Goal: Browse casually: Explore the website without a specific task or goal

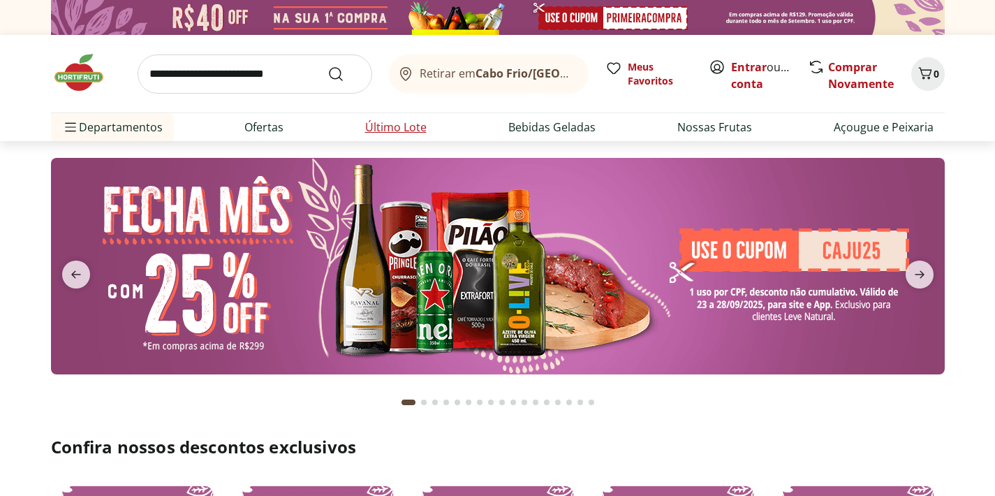
click at [409, 136] on li "Último Lote" at bounding box center [396, 127] width 84 height 28
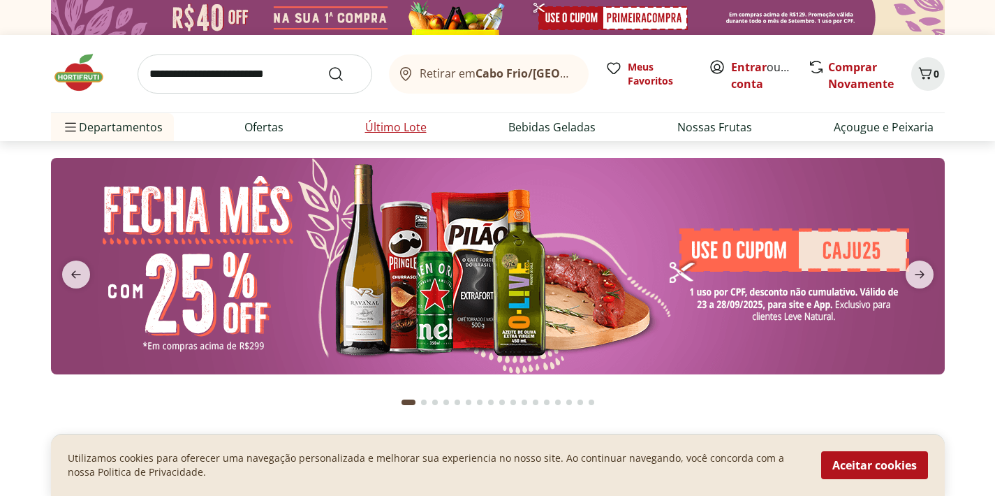
click at [413, 129] on link "Último Lote" at bounding box center [395, 127] width 61 height 17
select select "**********"
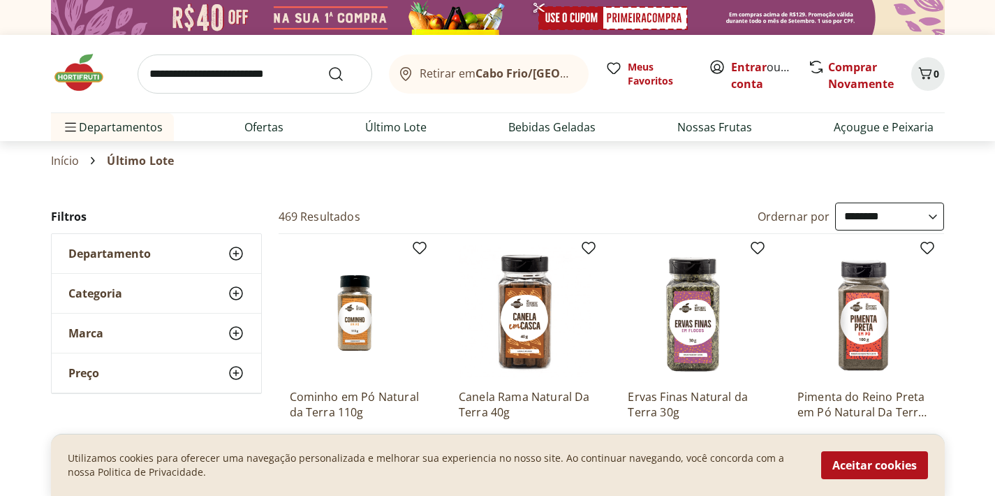
click at [545, 67] on div "Retirar em [GEOGRAPHIC_DATA]/[GEOGRAPHIC_DATA]" at bounding box center [485, 74] width 177 height 17
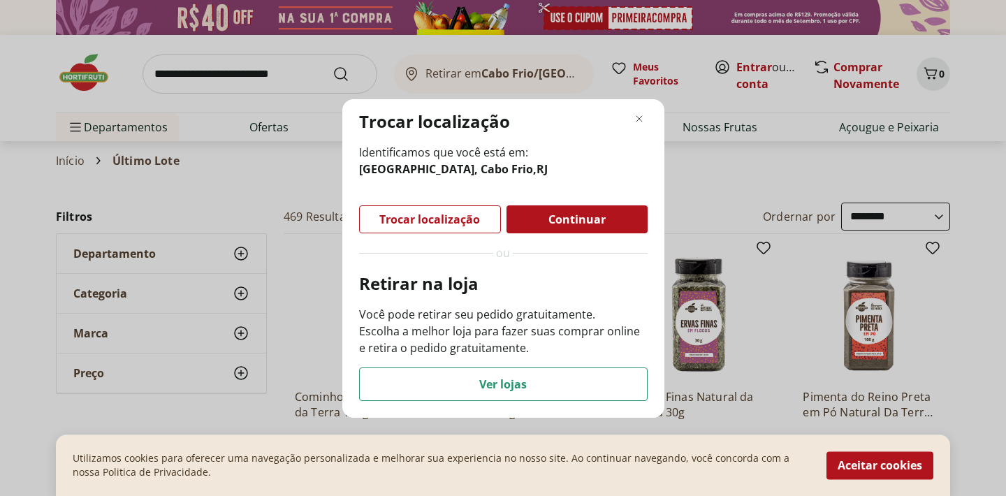
click at [472, 214] on span "Trocar localização" at bounding box center [429, 219] width 101 height 11
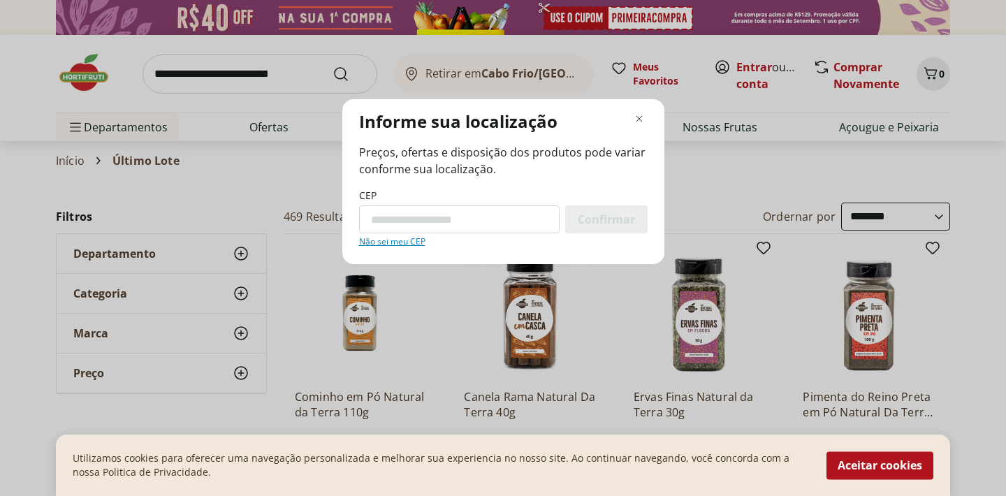
paste input "*********"
type input "*********"
click at [611, 227] on div "Confirmar" at bounding box center [606, 219] width 82 height 28
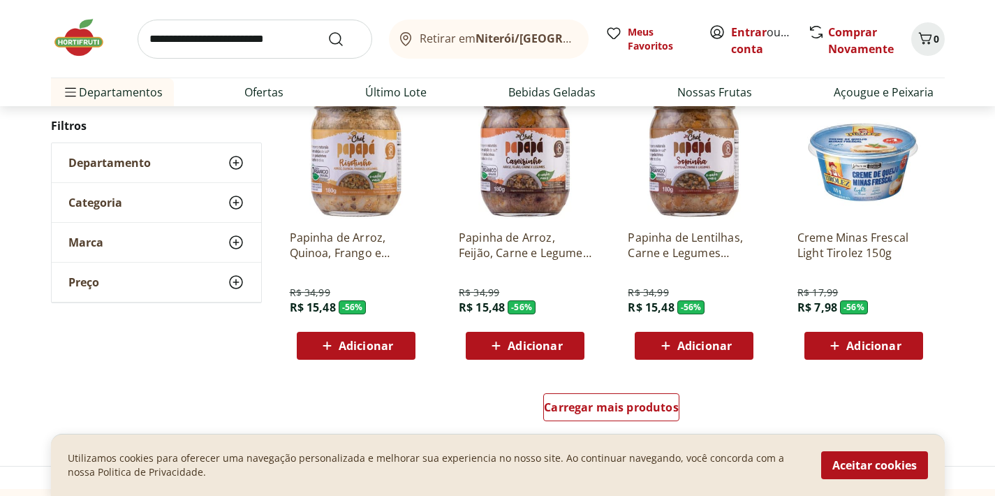
scroll to position [944, 0]
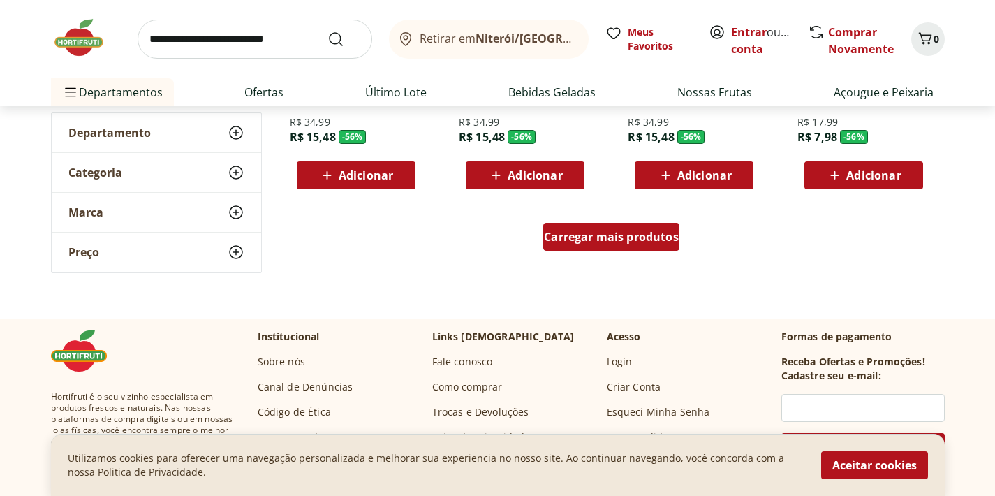
click at [646, 237] on span "Carregar mais produtos" at bounding box center [611, 236] width 135 height 11
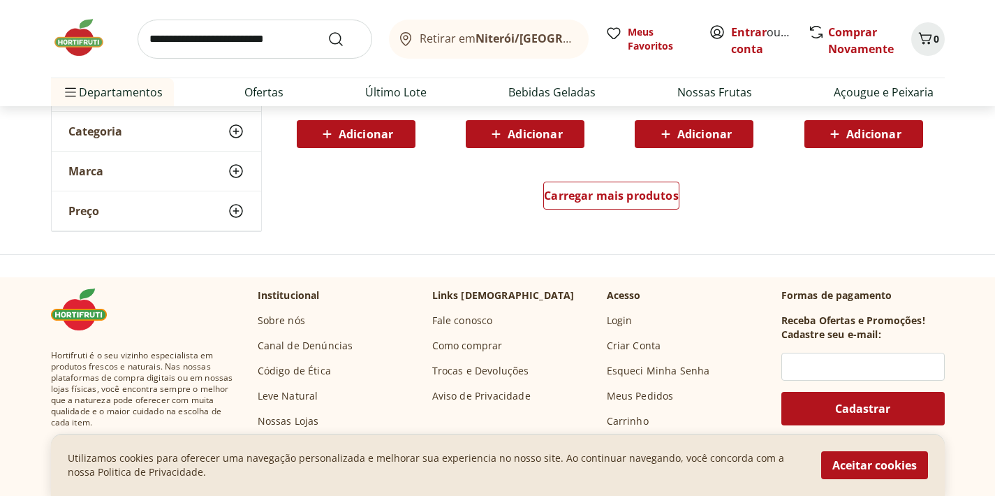
scroll to position [1680, 0]
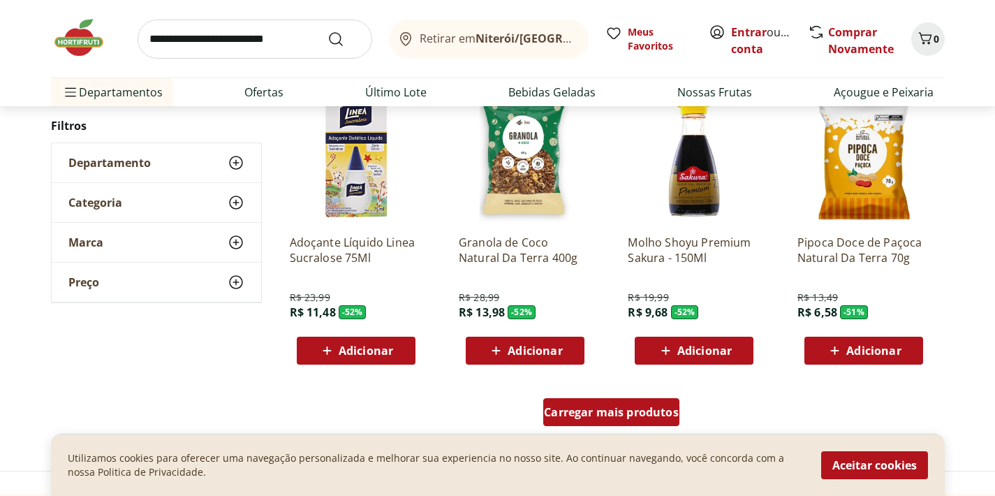
click at [637, 412] on span "Carregar mais produtos" at bounding box center [611, 411] width 135 height 11
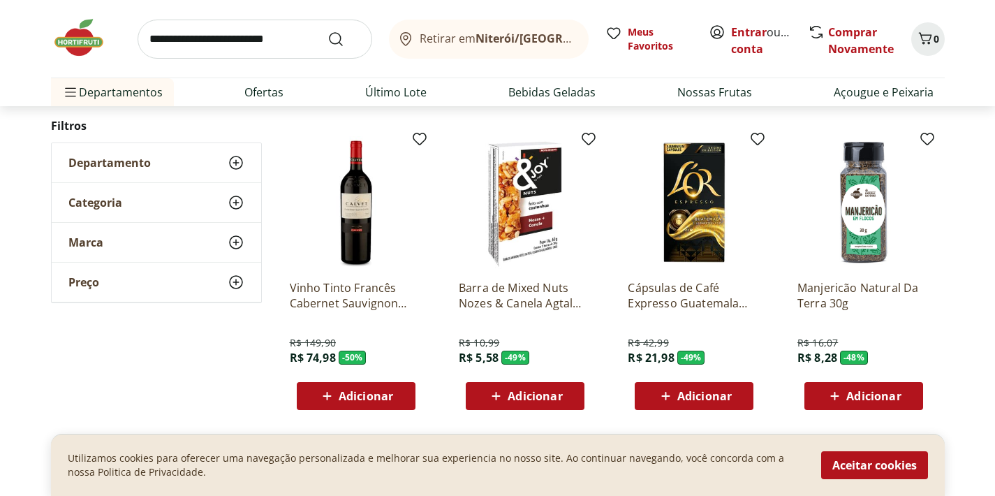
scroll to position [2589, 0]
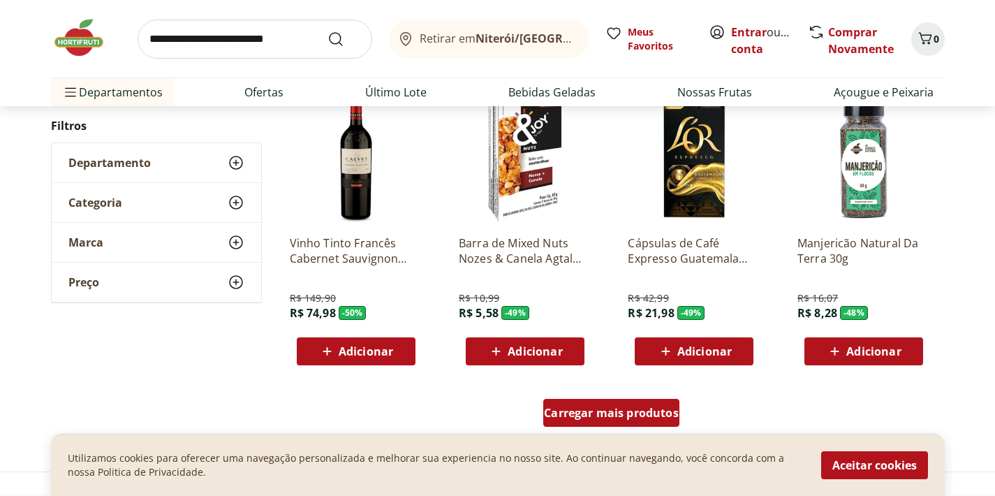
click at [656, 415] on span "Carregar mais produtos" at bounding box center [611, 412] width 135 height 11
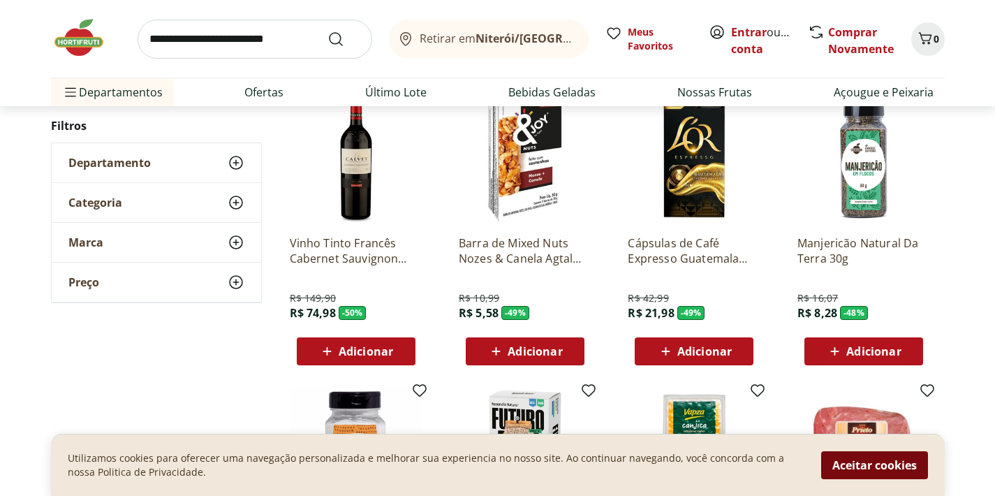
click at [883, 468] on button "Aceitar cookies" at bounding box center [874, 465] width 107 height 28
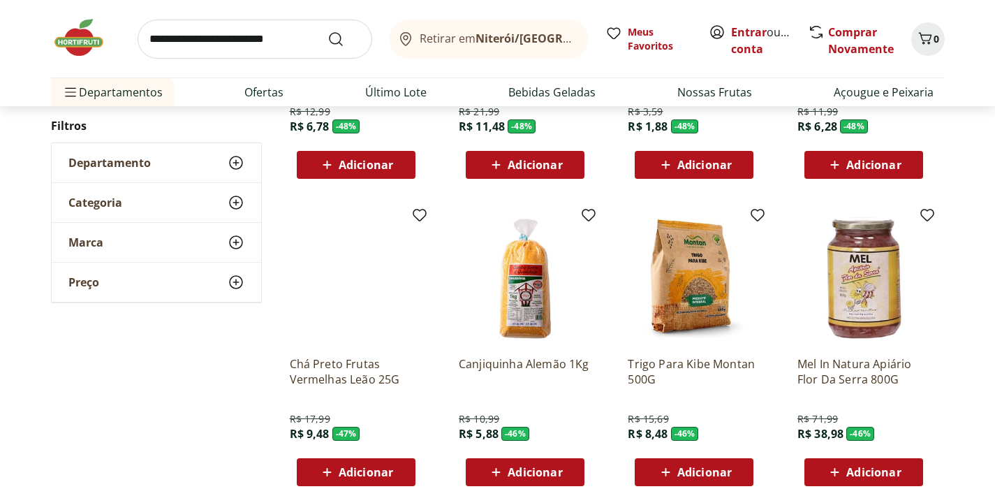
scroll to position [3437, 0]
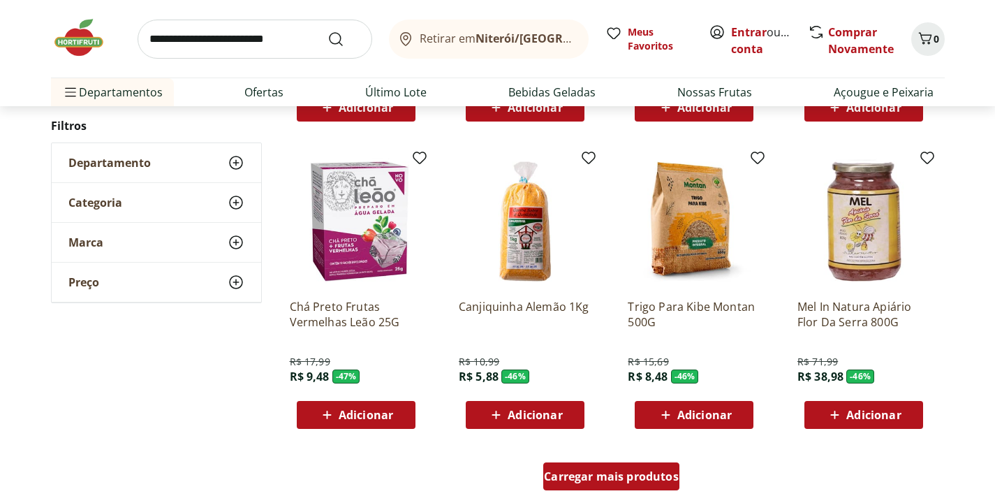
click at [643, 471] on span "Carregar mais produtos" at bounding box center [611, 476] width 135 height 11
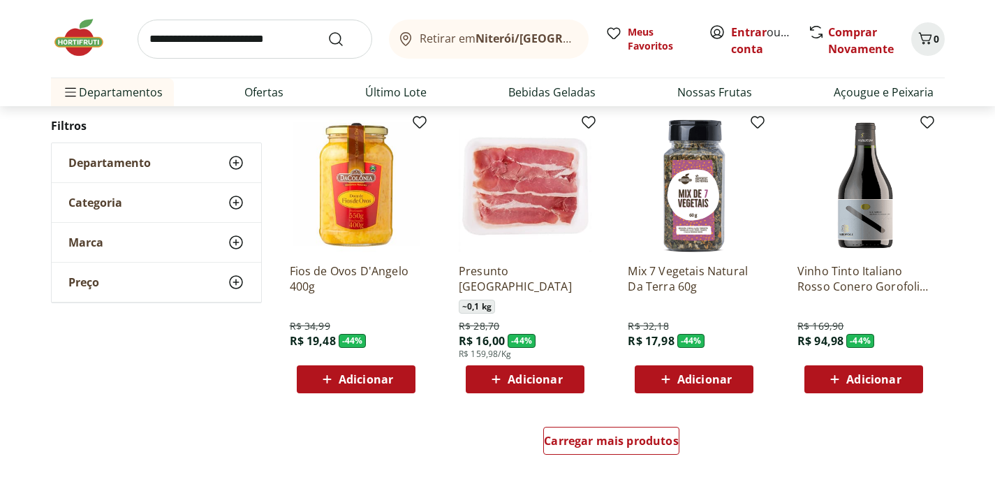
scroll to position [4391, 0]
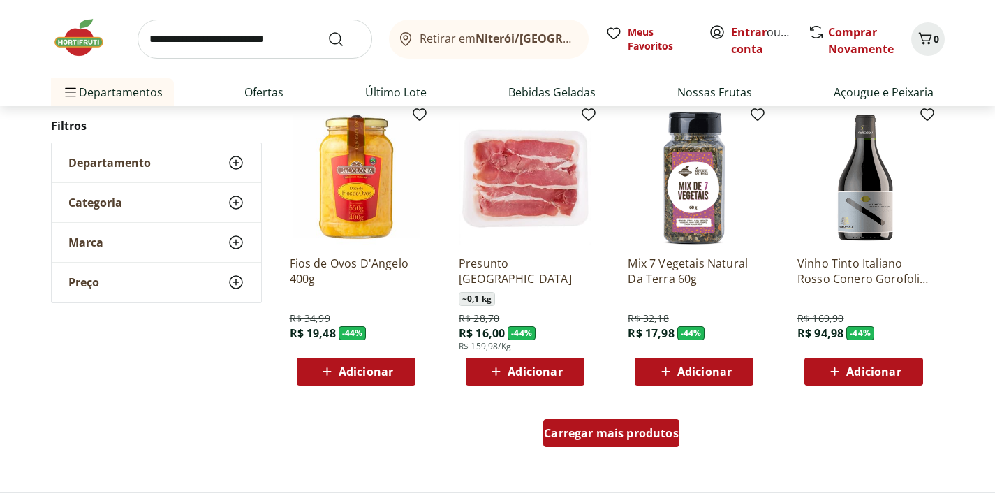
click at [627, 441] on div "Carregar mais produtos" at bounding box center [611, 433] width 136 height 28
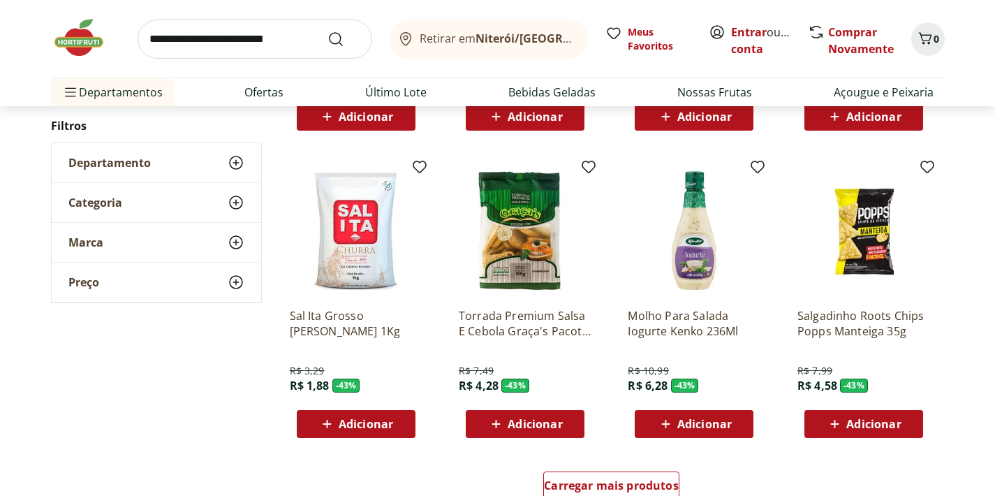
scroll to position [5276, 0]
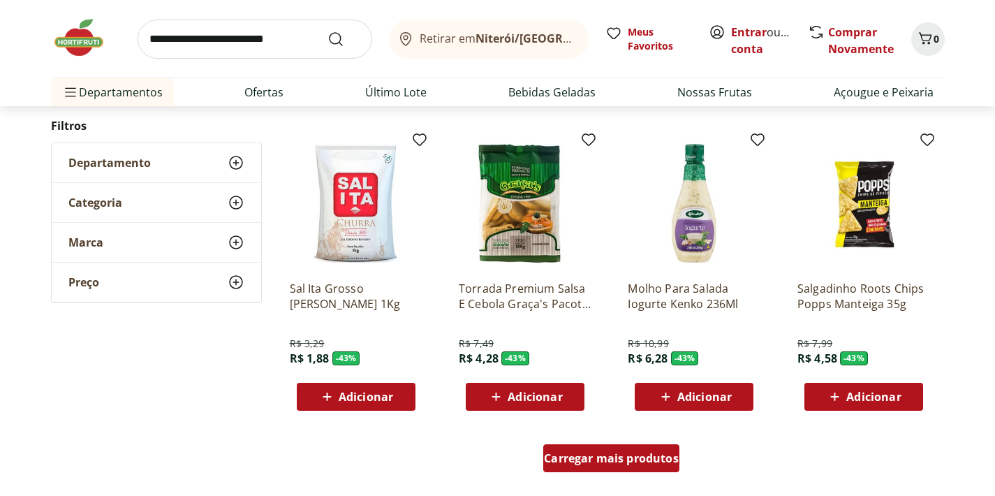
click at [627, 468] on div "Carregar mais produtos" at bounding box center [611, 458] width 136 height 28
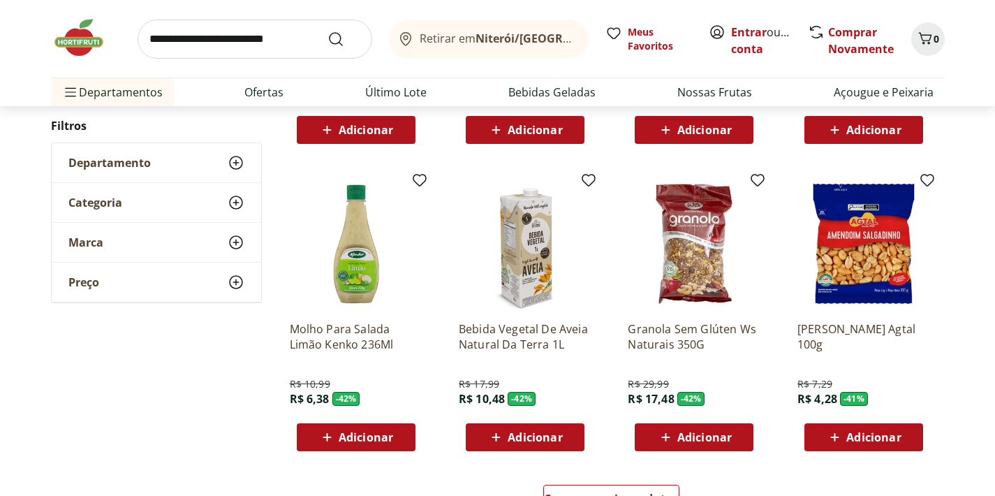
scroll to position [6324, 0]
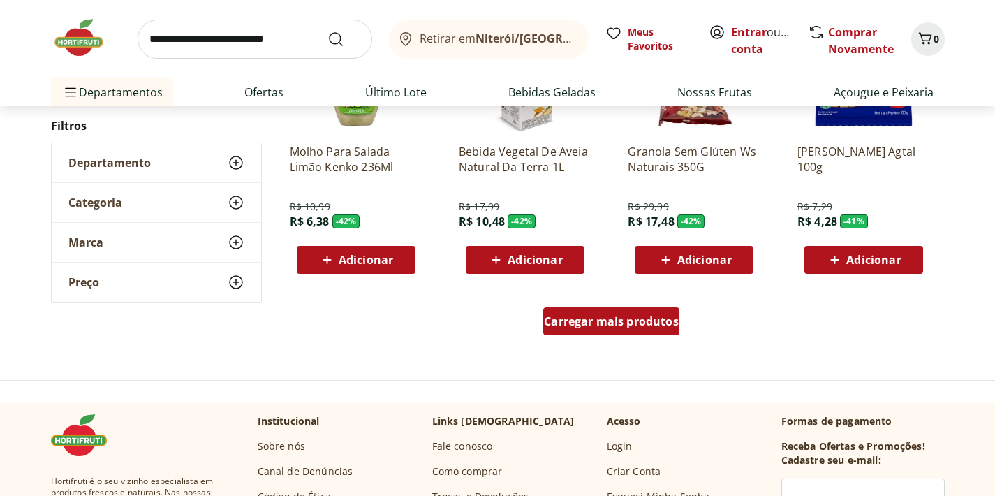
click at [637, 321] on span "Carregar mais produtos" at bounding box center [611, 321] width 135 height 11
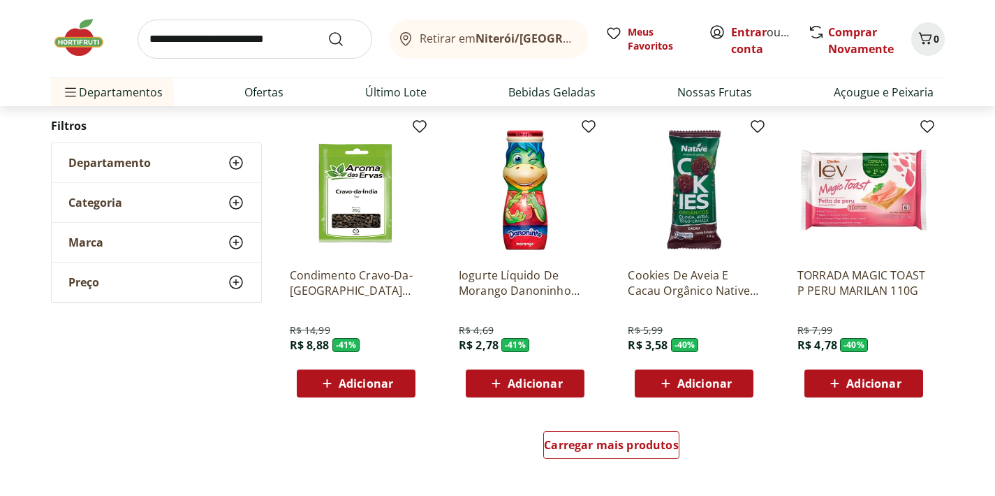
scroll to position [7280, 0]
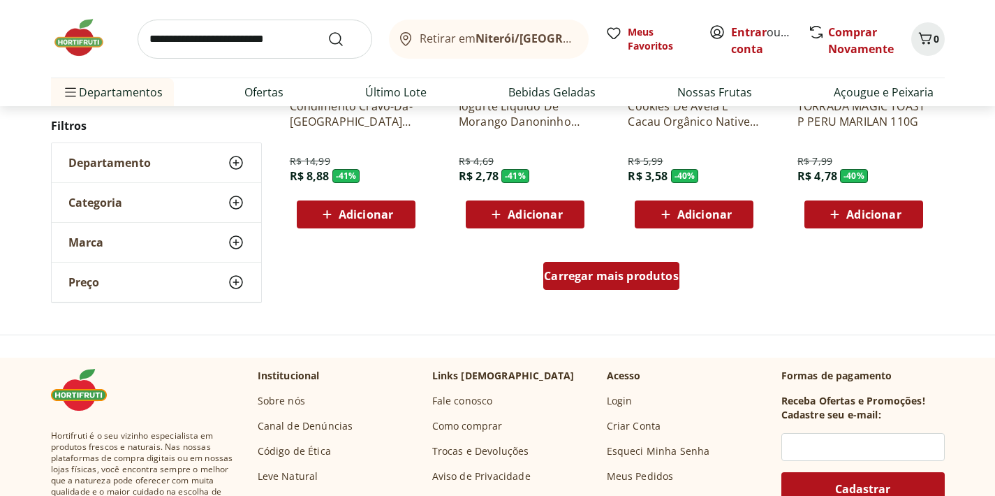
click at [649, 281] on span "Carregar mais produtos" at bounding box center [611, 275] width 135 height 11
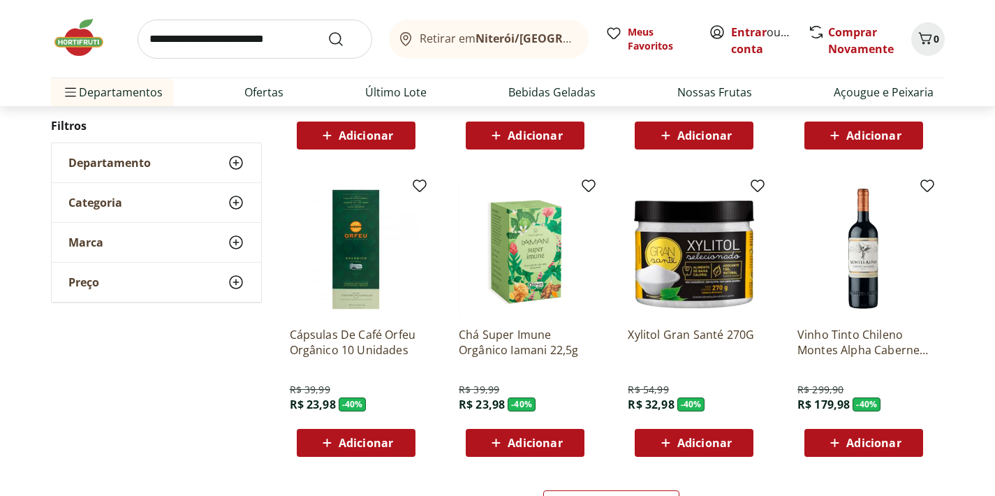
scroll to position [8132, 0]
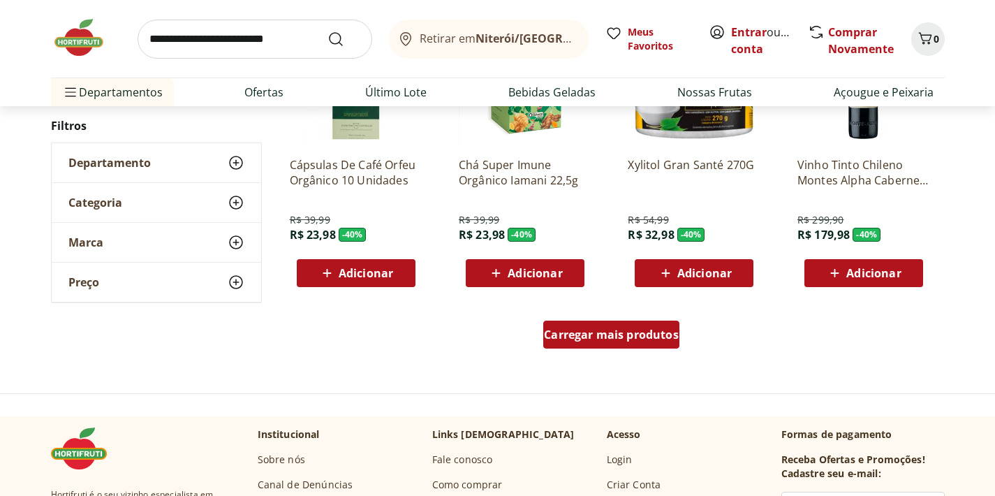
click at [596, 340] on span "Carregar mais produtos" at bounding box center [611, 334] width 135 height 11
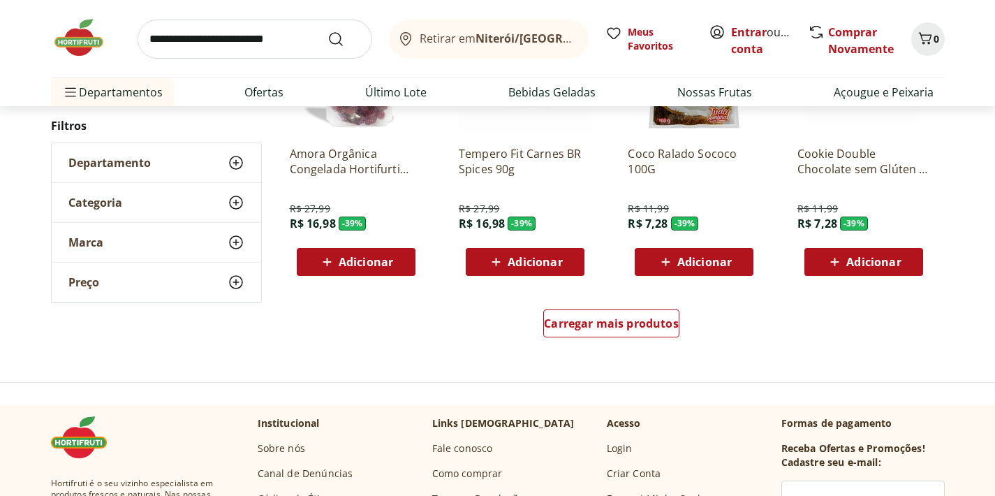
scroll to position [9148, 0]
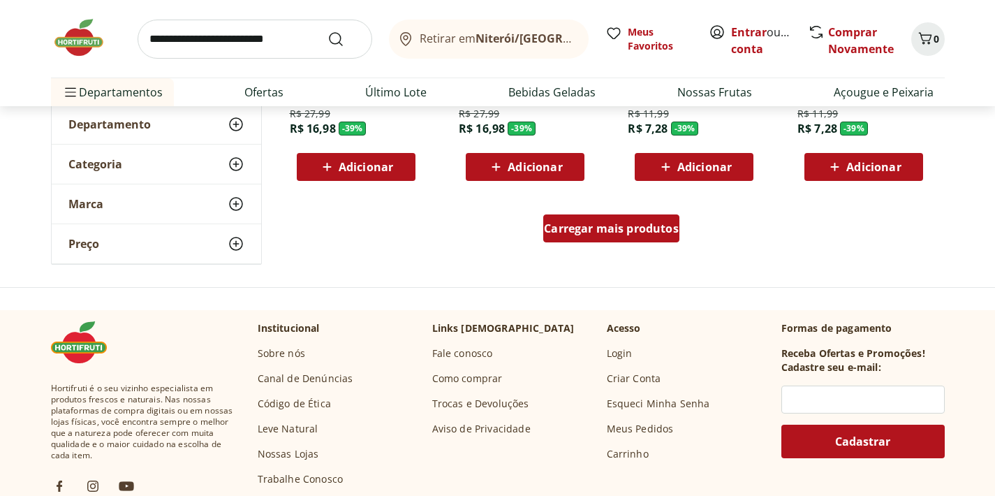
click at [587, 216] on div "Carregar mais produtos" at bounding box center [611, 228] width 136 height 28
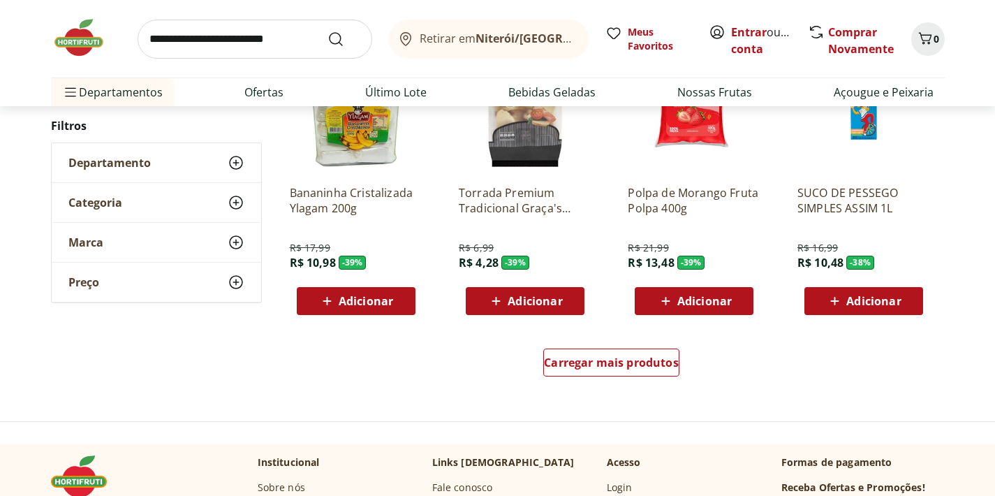
scroll to position [9930, 0]
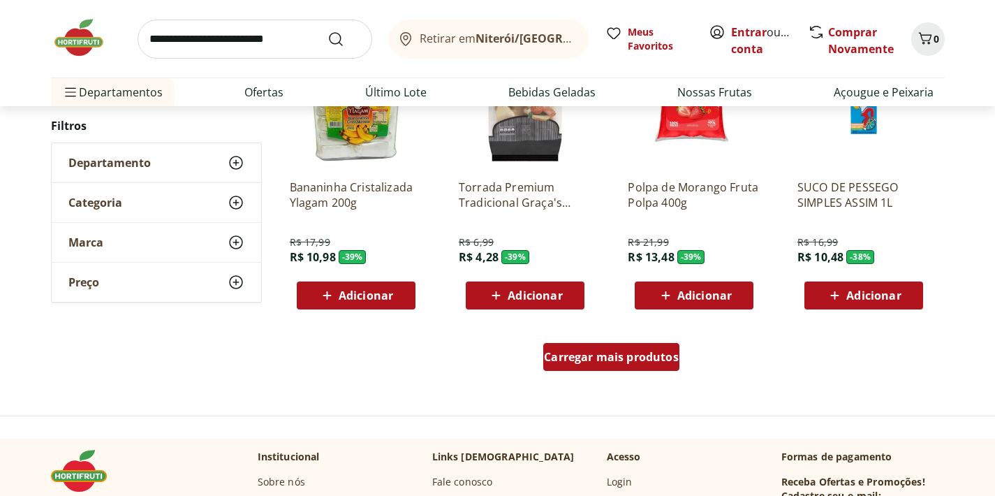
click at [663, 360] on span "Carregar mais produtos" at bounding box center [611, 356] width 135 height 11
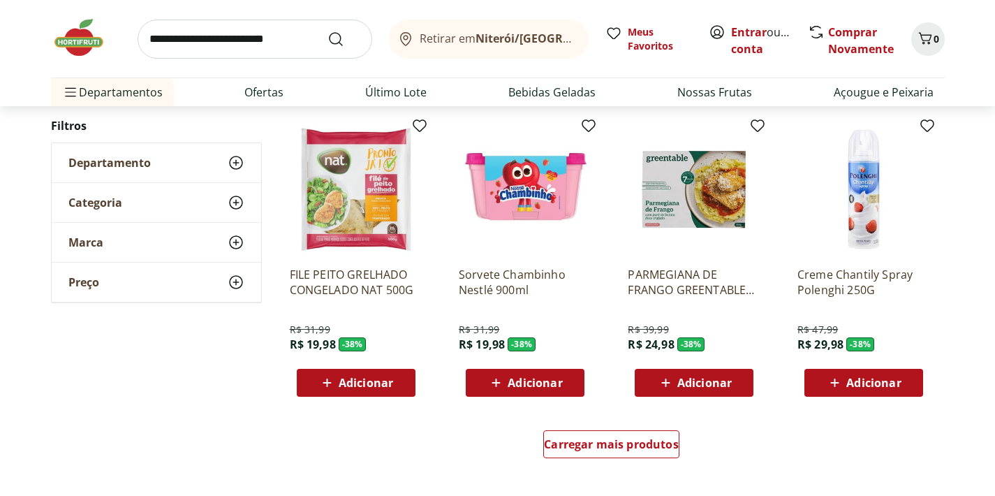
scroll to position [10755, 0]
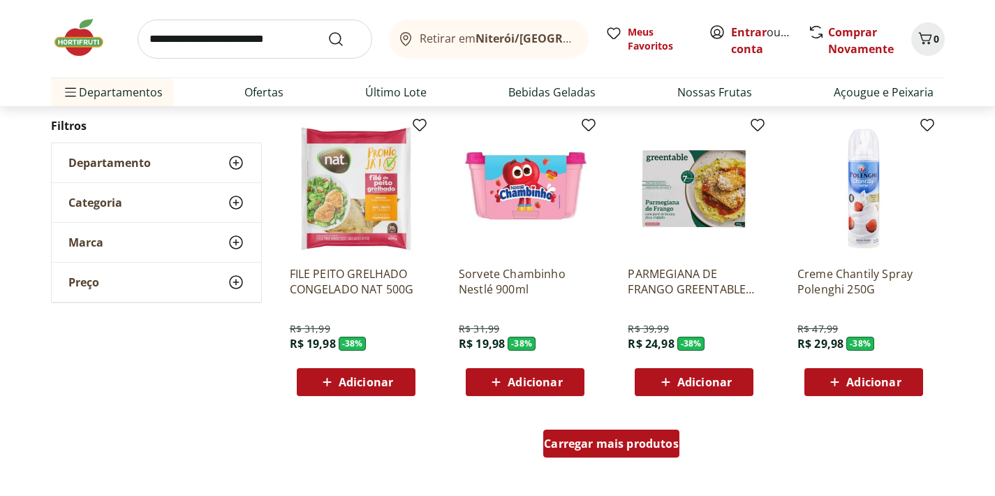
click at [635, 441] on span "Carregar mais produtos" at bounding box center [611, 443] width 135 height 11
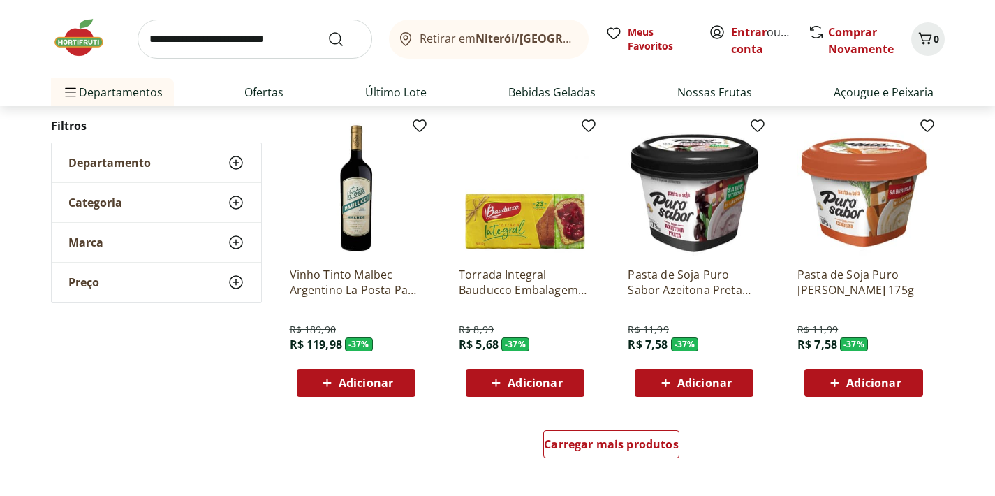
scroll to position [11699, 0]
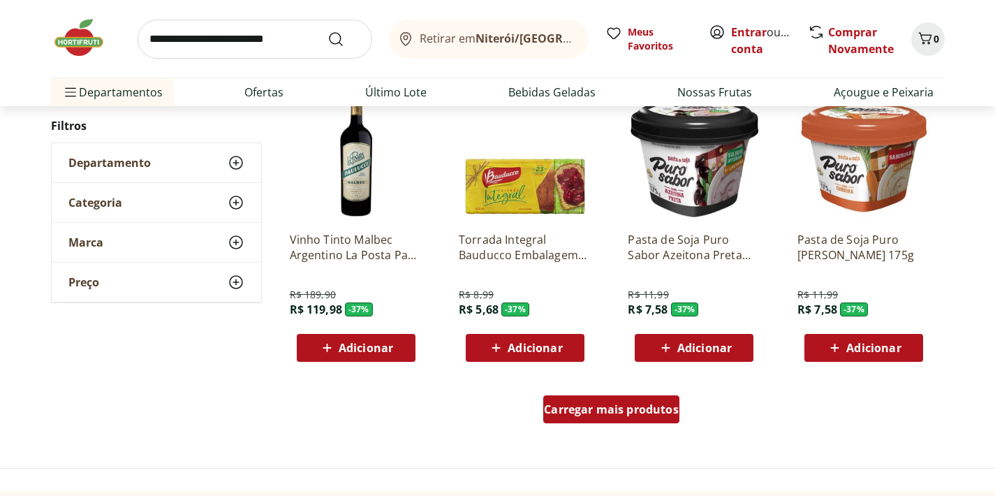
click at [612, 426] on link "Carregar mais produtos" at bounding box center [611, 412] width 136 height 34
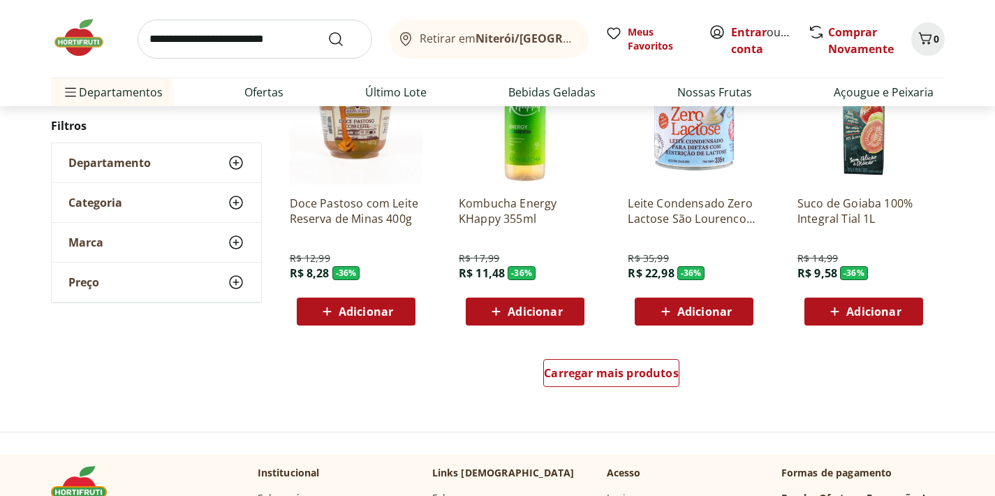
scroll to position [12687, 0]
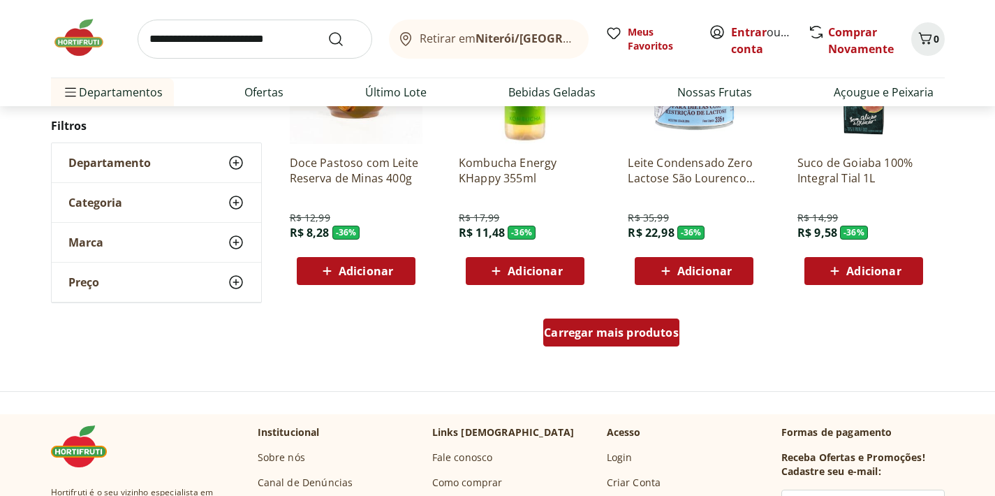
click at [641, 327] on span "Carregar mais produtos" at bounding box center [611, 332] width 135 height 11
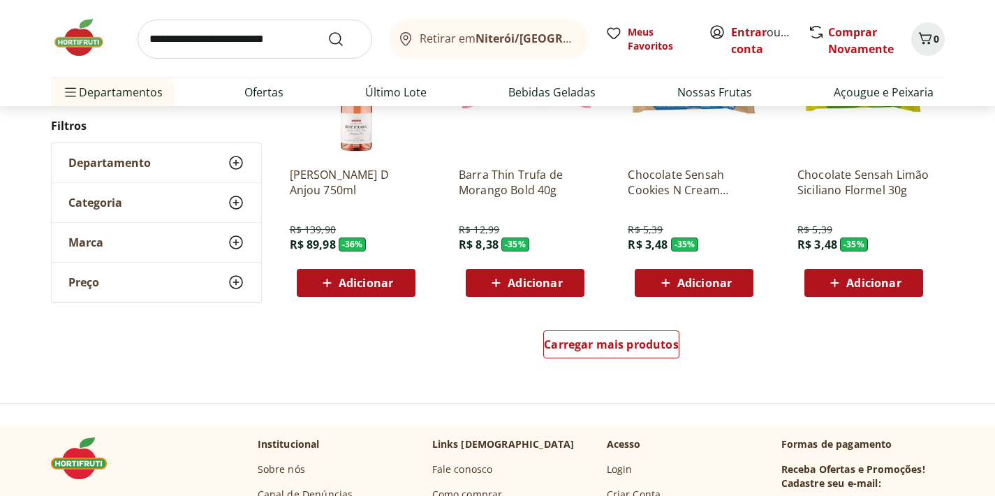
scroll to position [13678, 0]
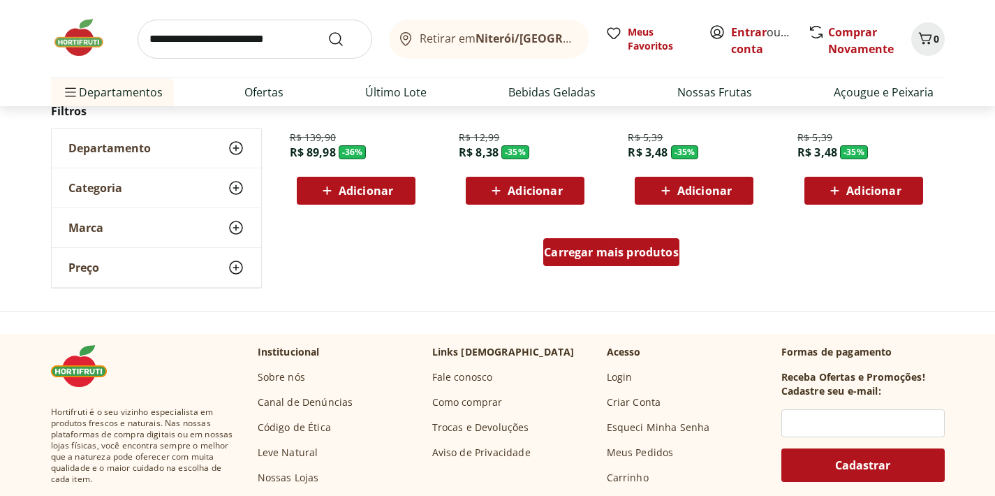
click at [654, 249] on span "Carregar mais produtos" at bounding box center [611, 252] width 135 height 11
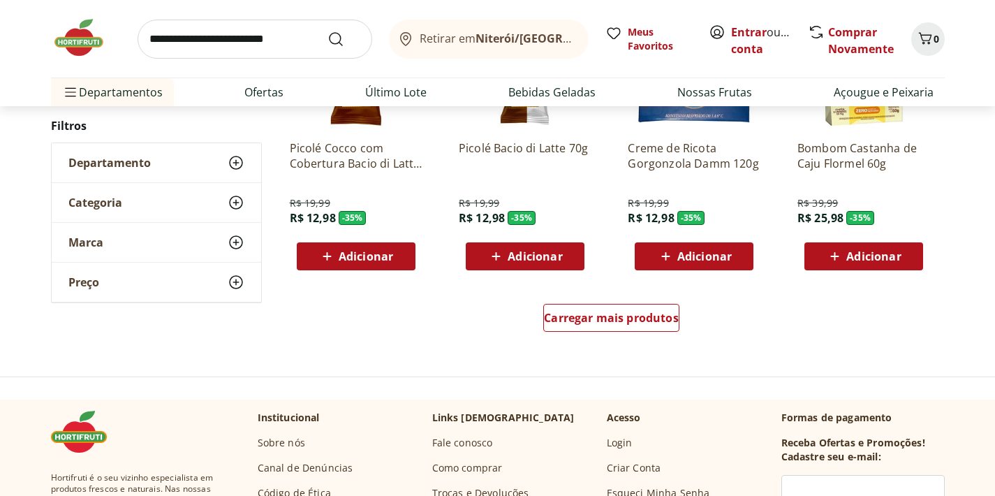
scroll to position [14529, 0]
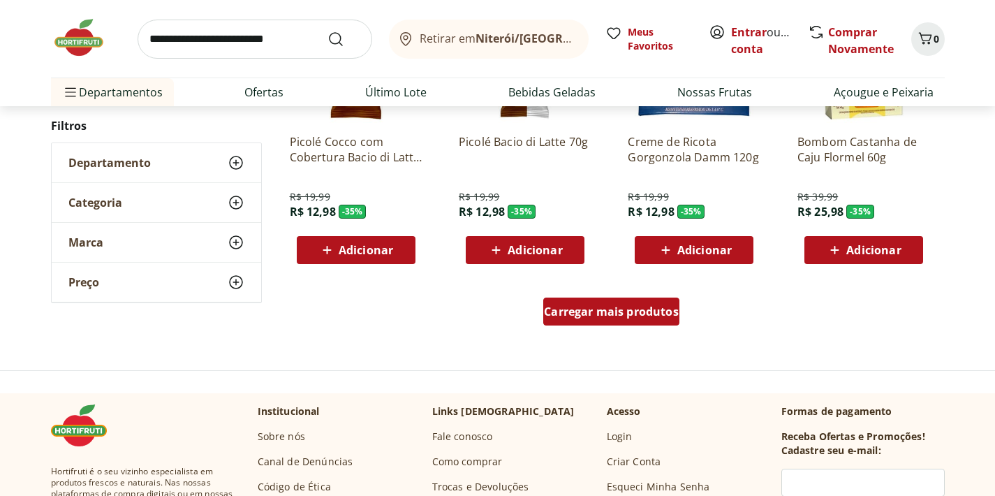
click at [640, 323] on div "Carregar mais produtos" at bounding box center [611, 311] width 136 height 28
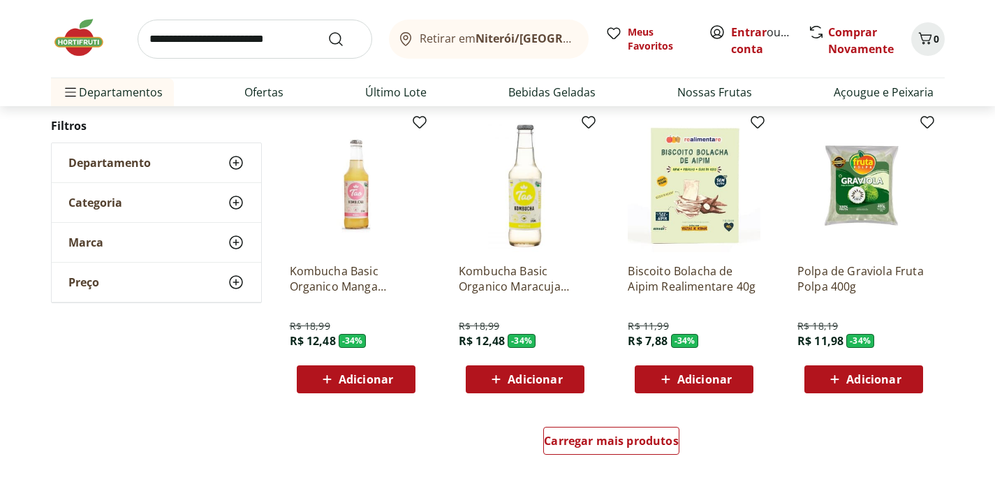
scroll to position [15367, 0]
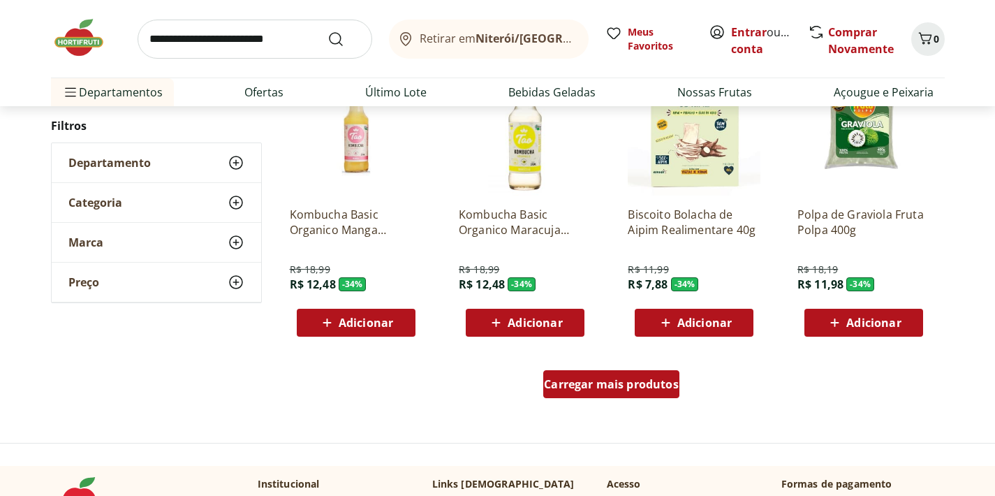
click at [641, 379] on span "Carregar mais produtos" at bounding box center [611, 384] width 135 height 11
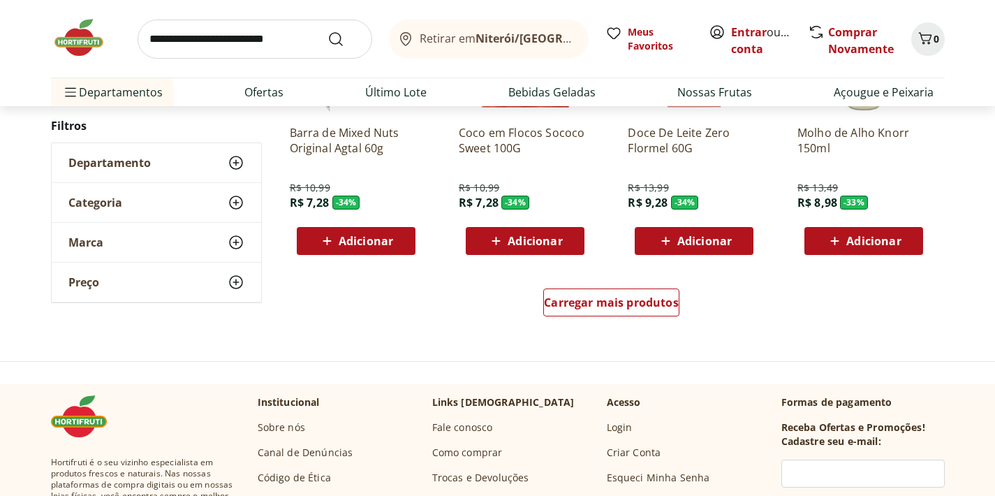
scroll to position [16534, 0]
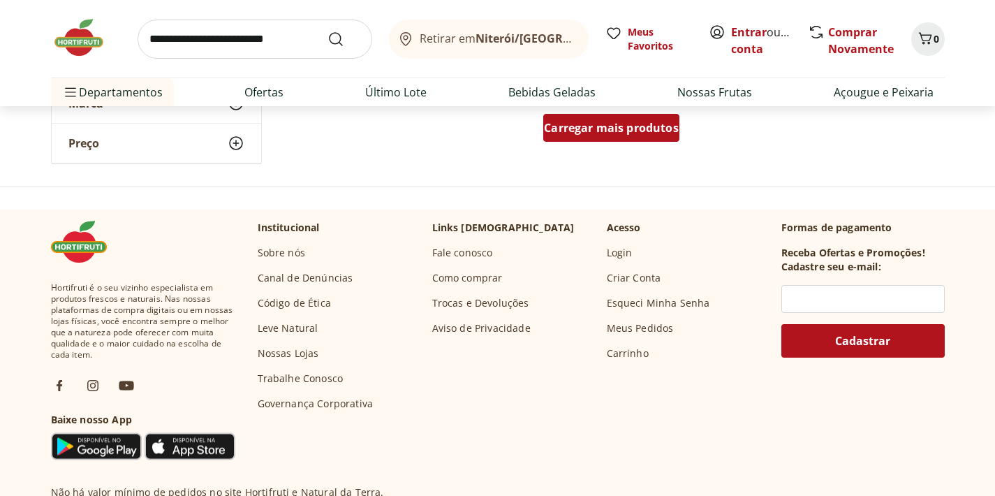
click at [626, 115] on div "Carregar mais produtos" at bounding box center [611, 128] width 136 height 28
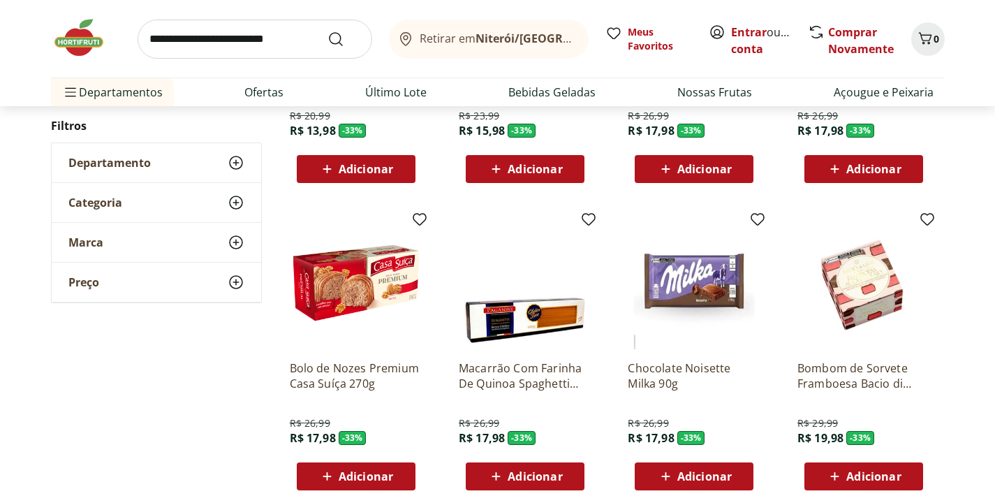
scroll to position [17315, 0]
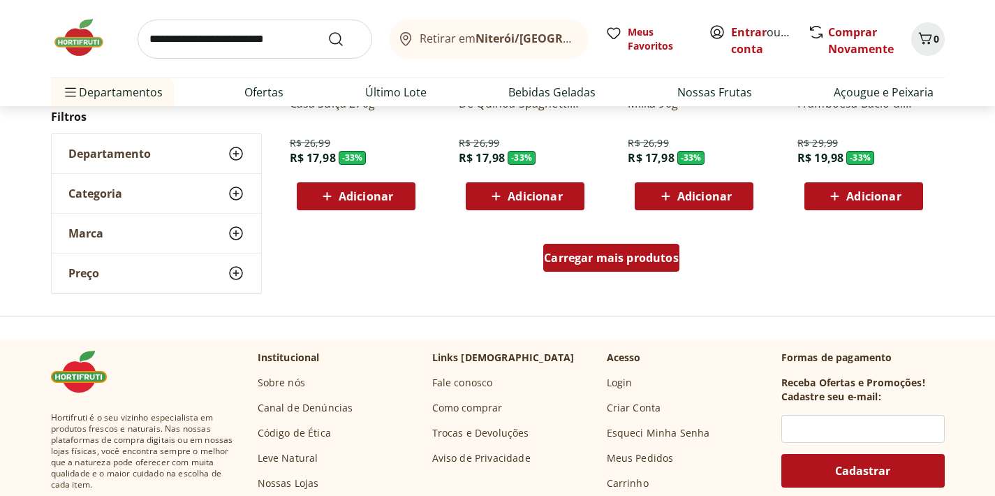
click at [624, 253] on span "Carregar mais produtos" at bounding box center [611, 257] width 135 height 11
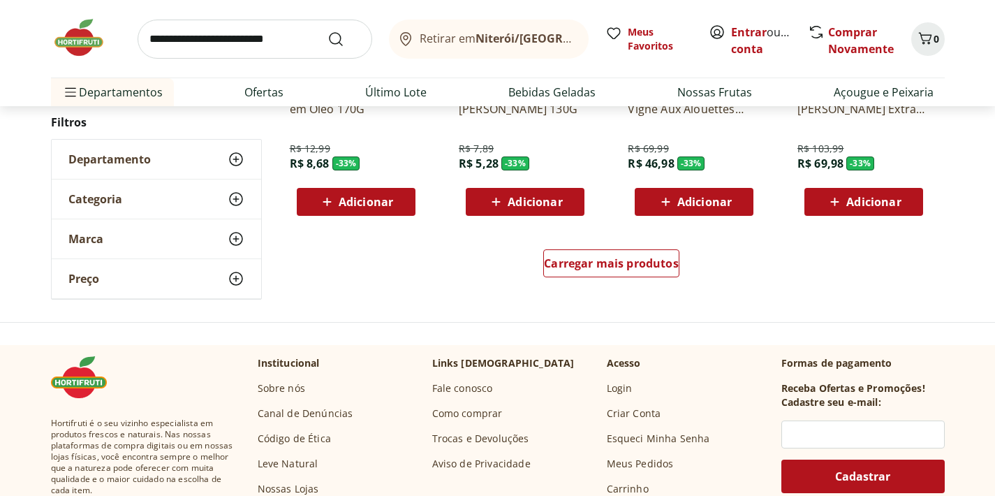
scroll to position [18276, 0]
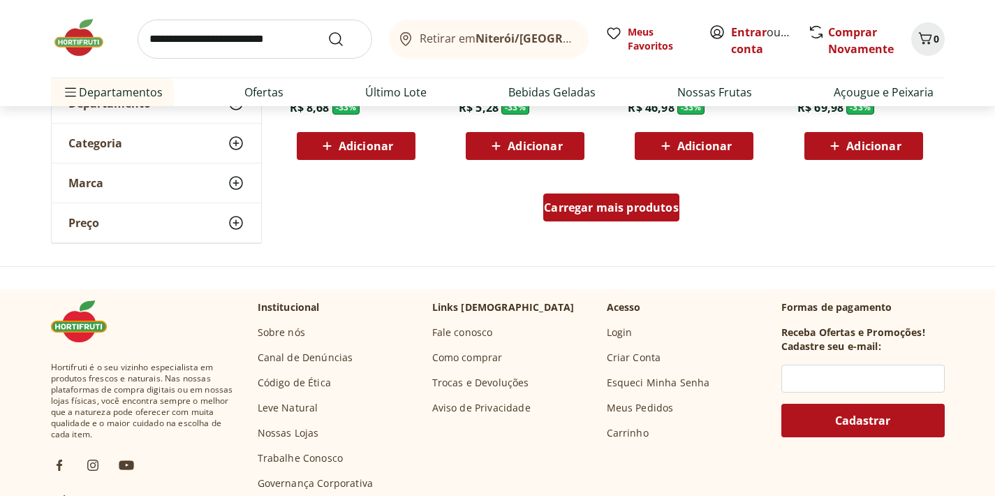
click at [629, 204] on span "Carregar mais produtos" at bounding box center [611, 207] width 135 height 11
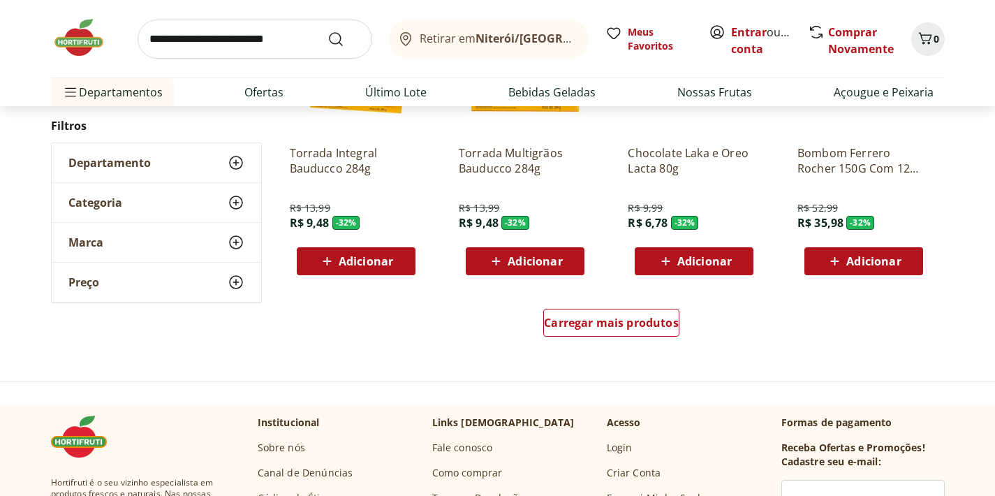
scroll to position [19073, 0]
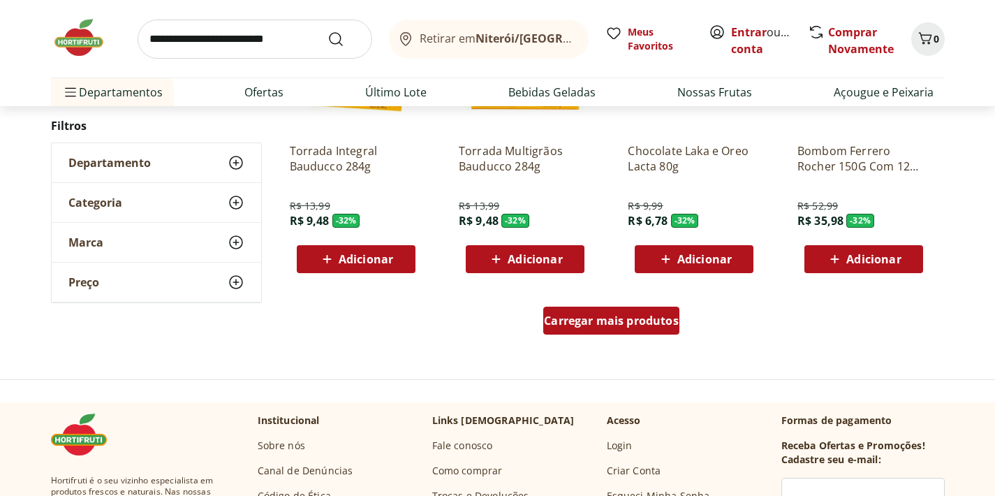
click at [641, 329] on div "Carregar mais produtos" at bounding box center [611, 321] width 136 height 28
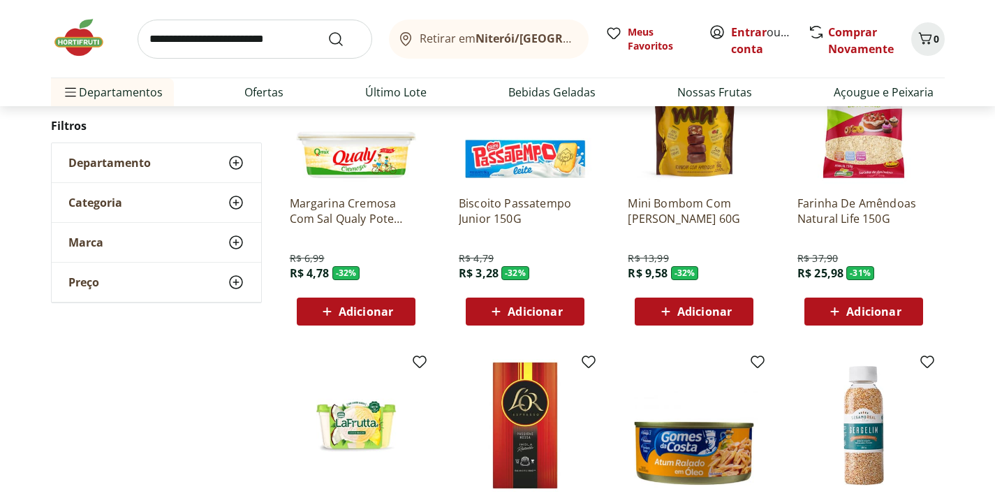
scroll to position [19892, 0]
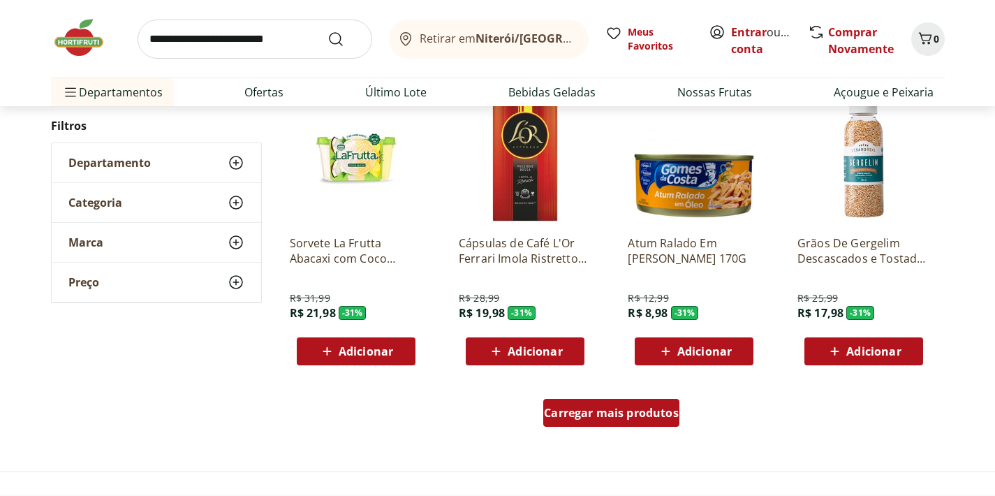
click at [600, 422] on div "Carregar mais produtos" at bounding box center [611, 413] width 136 height 28
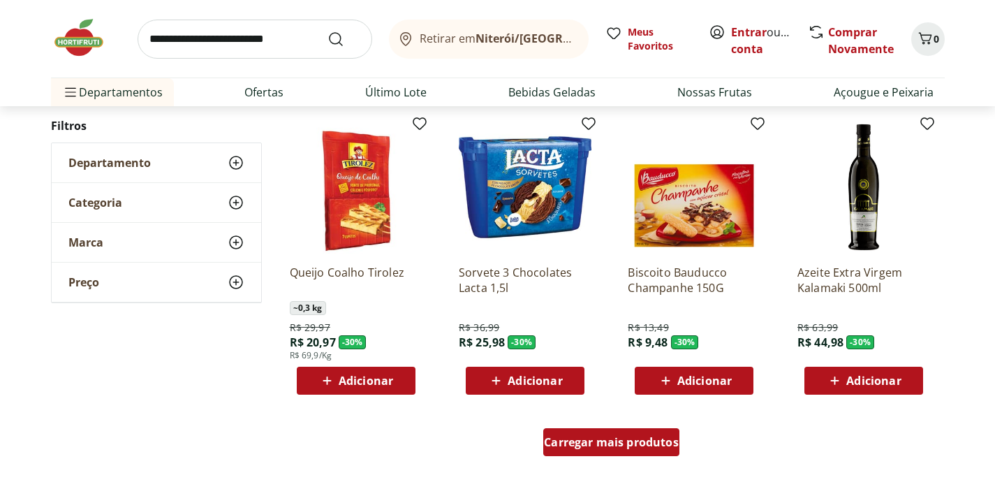
scroll to position [20867, 0]
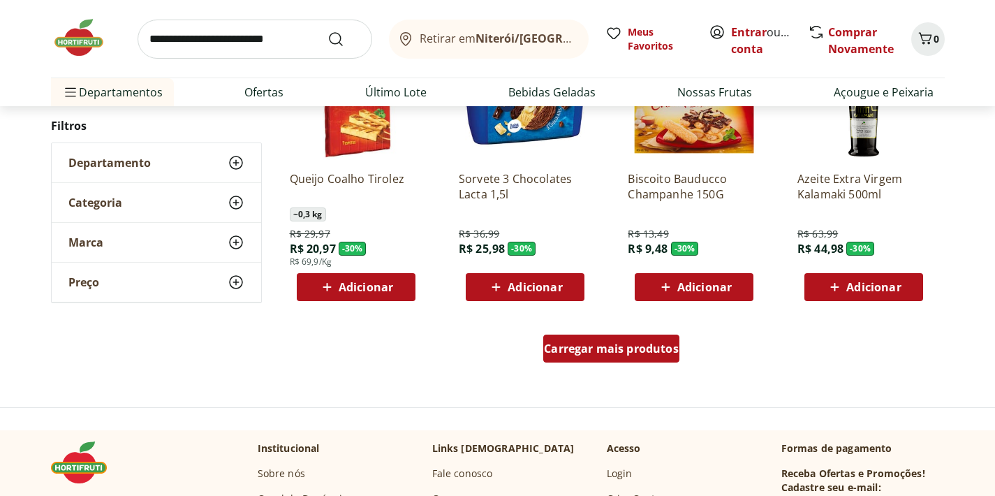
click at [624, 351] on span "Carregar mais produtos" at bounding box center [611, 348] width 135 height 11
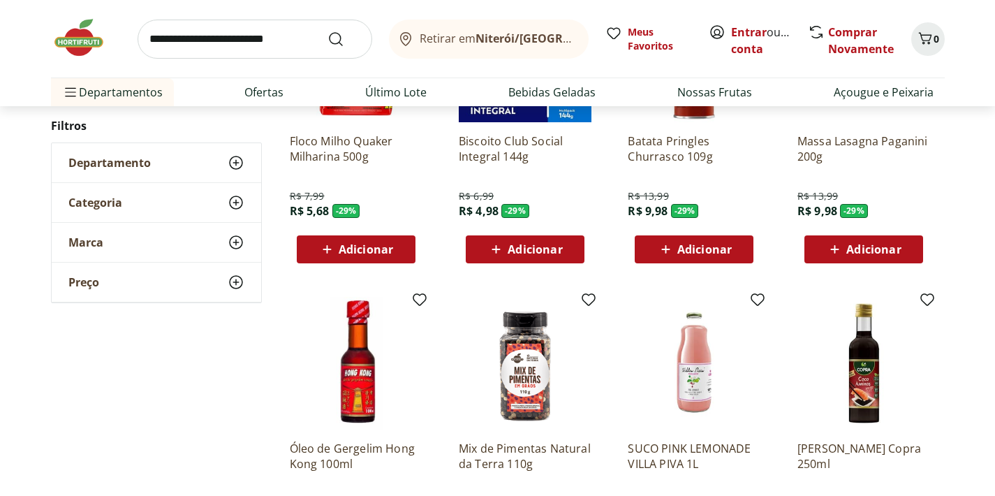
scroll to position [21724, 0]
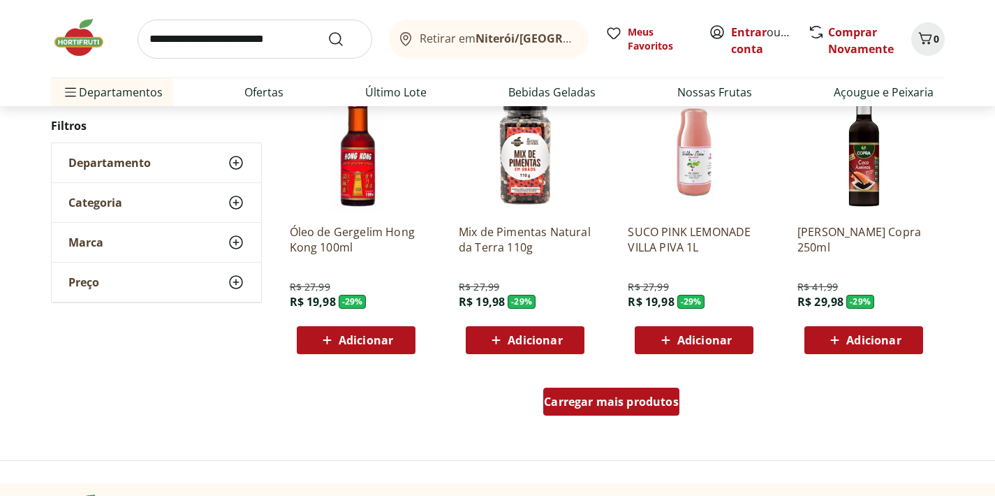
click at [603, 396] on span "Carregar mais produtos" at bounding box center [611, 401] width 135 height 11
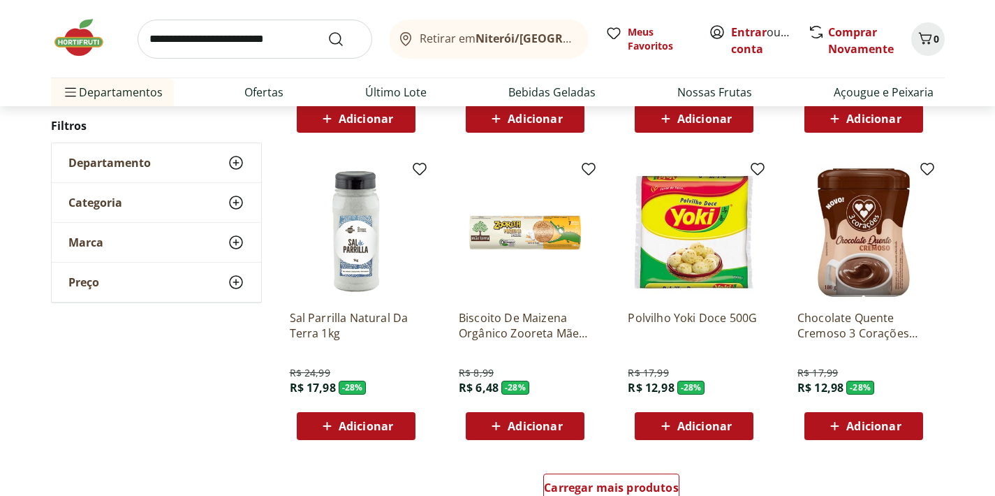
scroll to position [22825, 0]
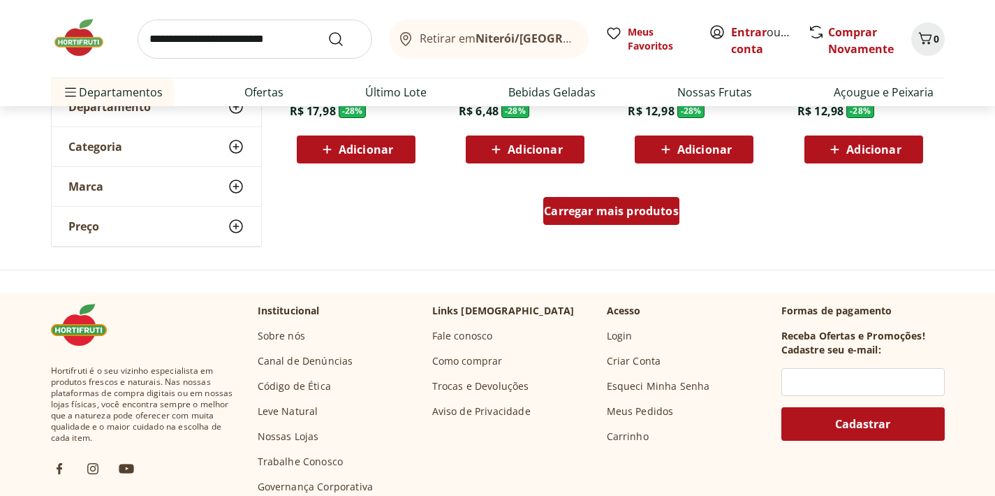
click at [615, 219] on div "Carregar mais produtos" at bounding box center [611, 211] width 136 height 28
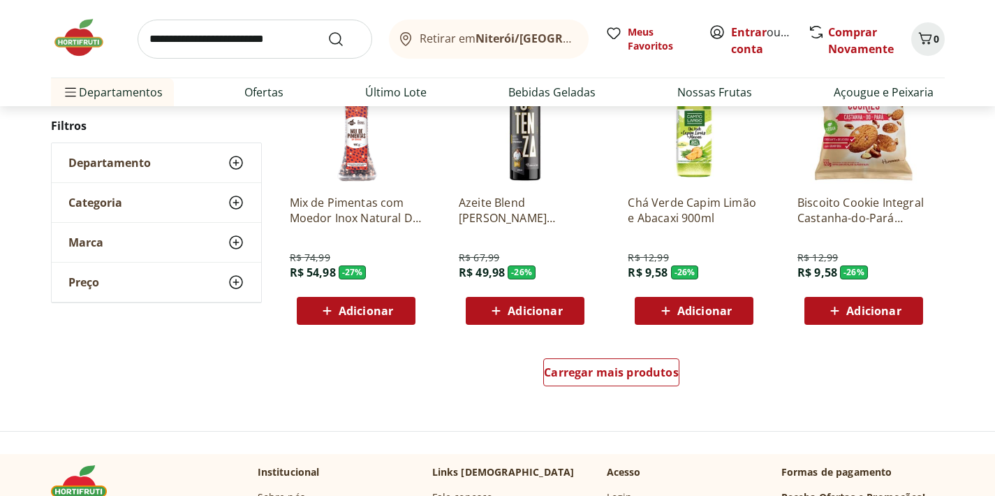
scroll to position [23733, 0]
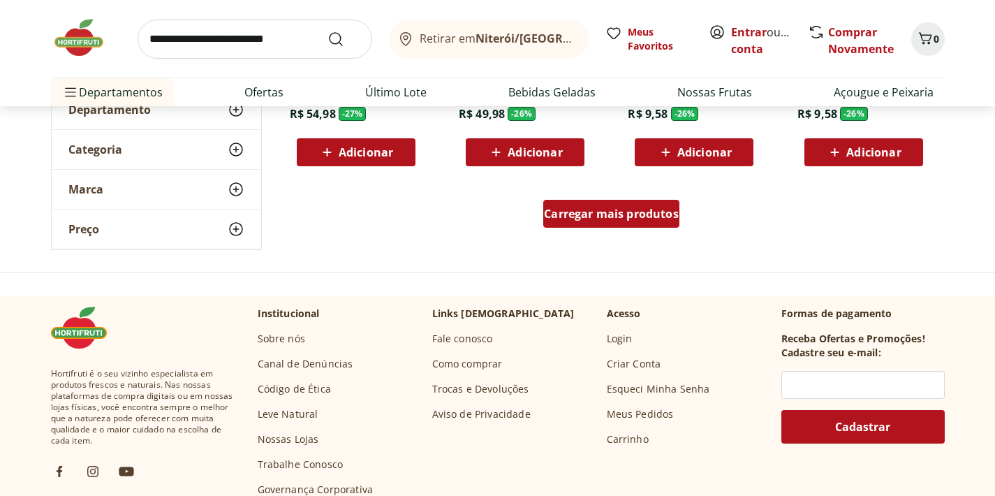
click at [610, 205] on div "Carregar mais produtos" at bounding box center [611, 214] width 136 height 28
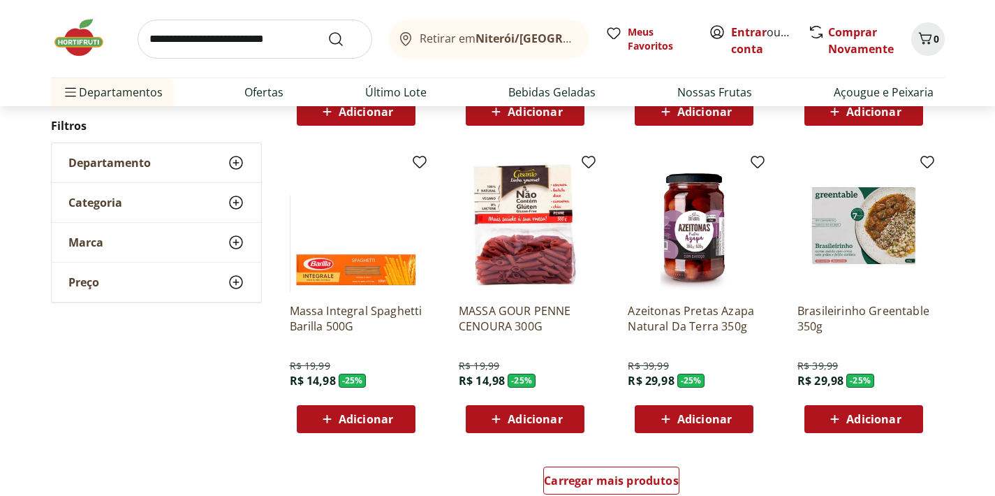
scroll to position [24382, 0]
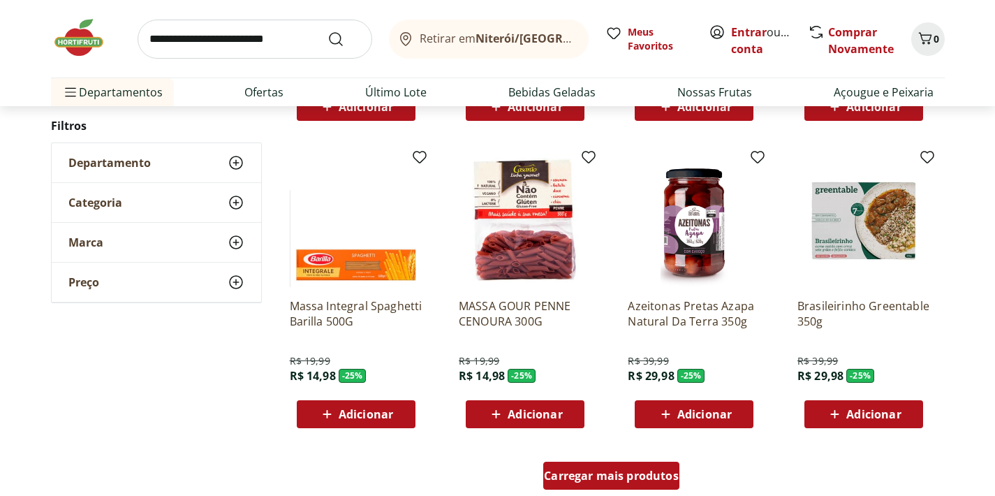
click at [654, 487] on div "Carregar mais produtos" at bounding box center [611, 476] width 136 height 28
